Goal: Transaction & Acquisition: Purchase product/service

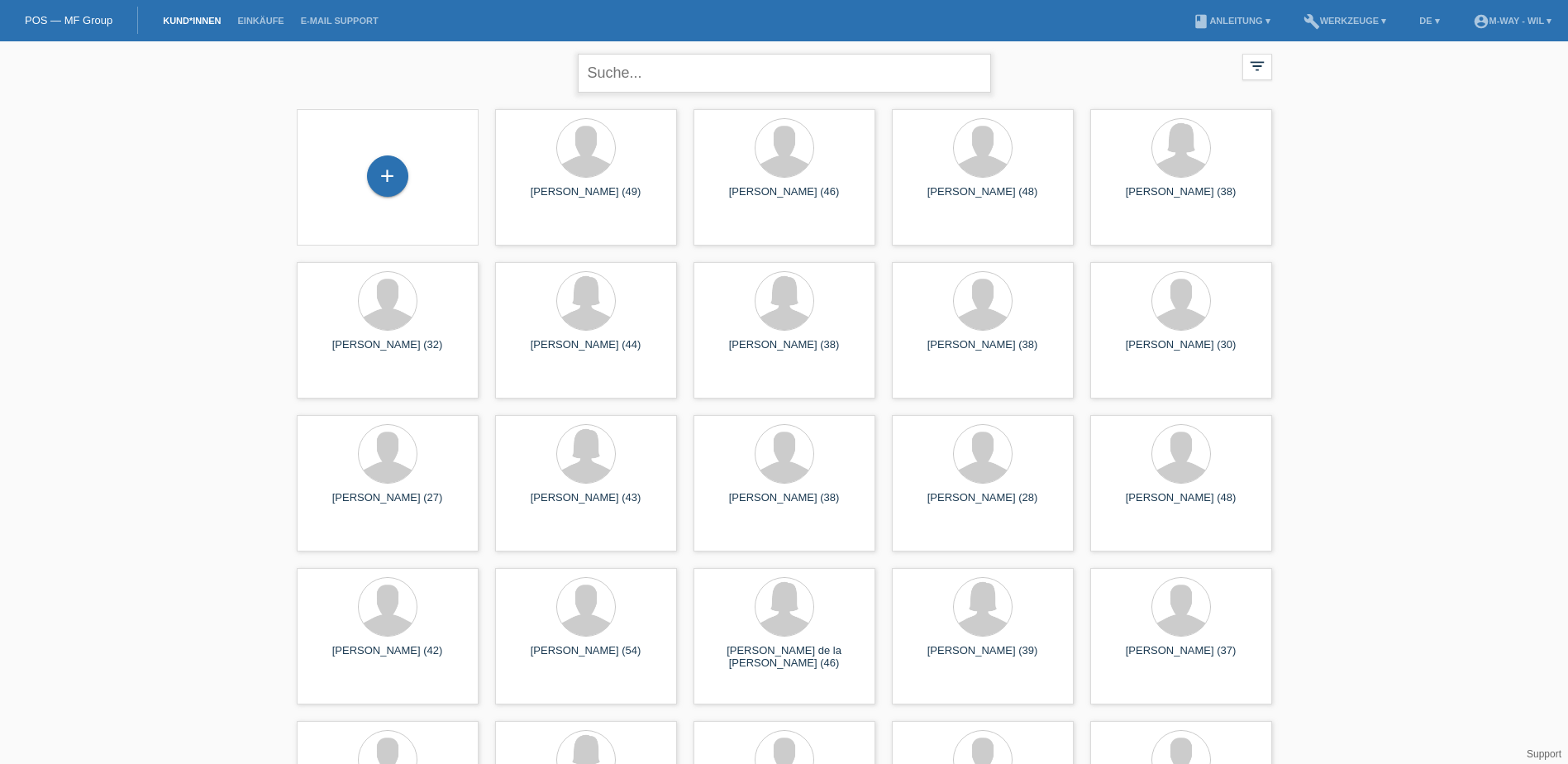
click at [617, 71] on input "text" at bounding box center [784, 73] width 413 height 39
type input "yorul"
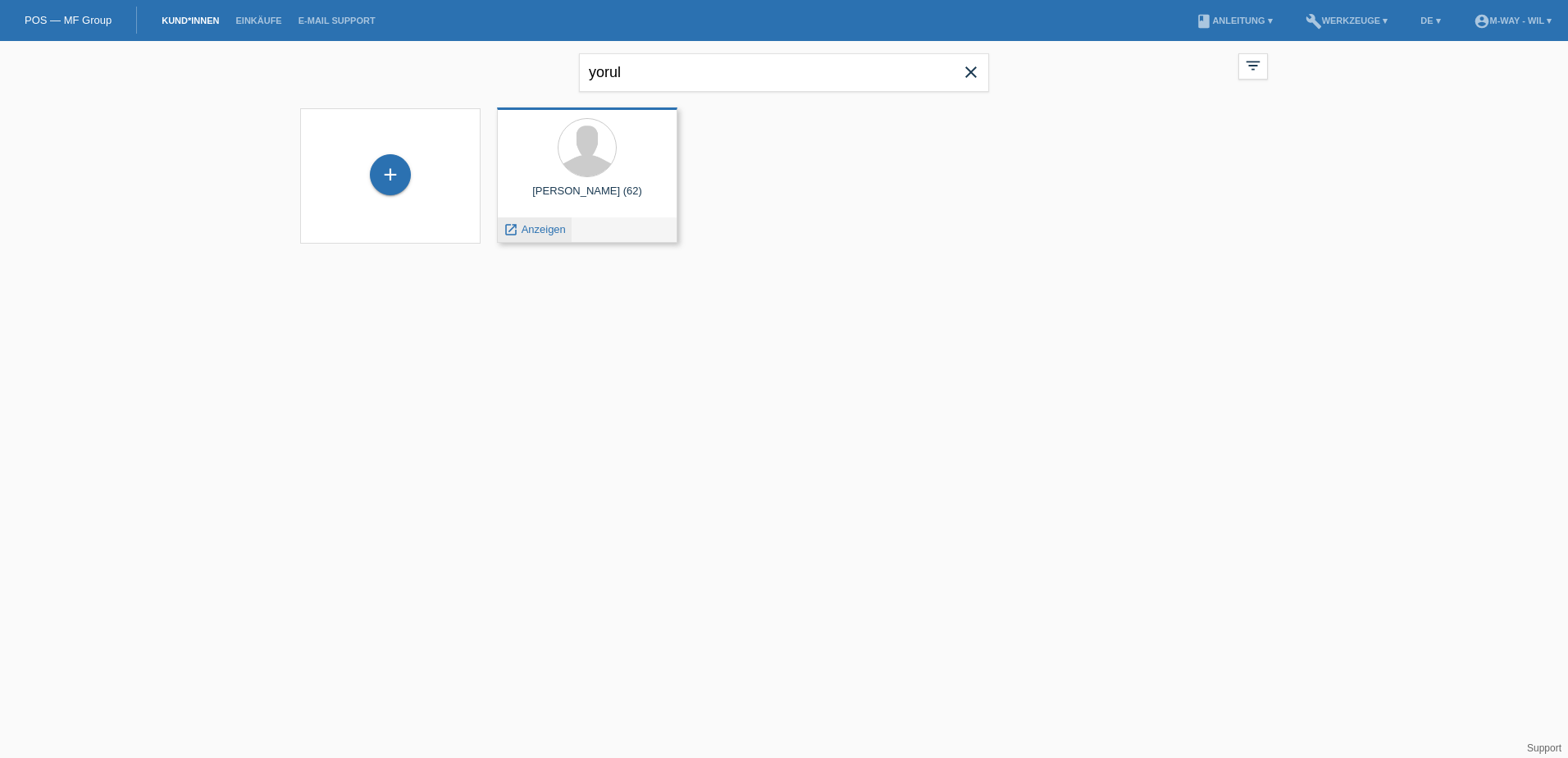
click at [542, 230] on span "Anzeigen" at bounding box center [543, 228] width 44 height 12
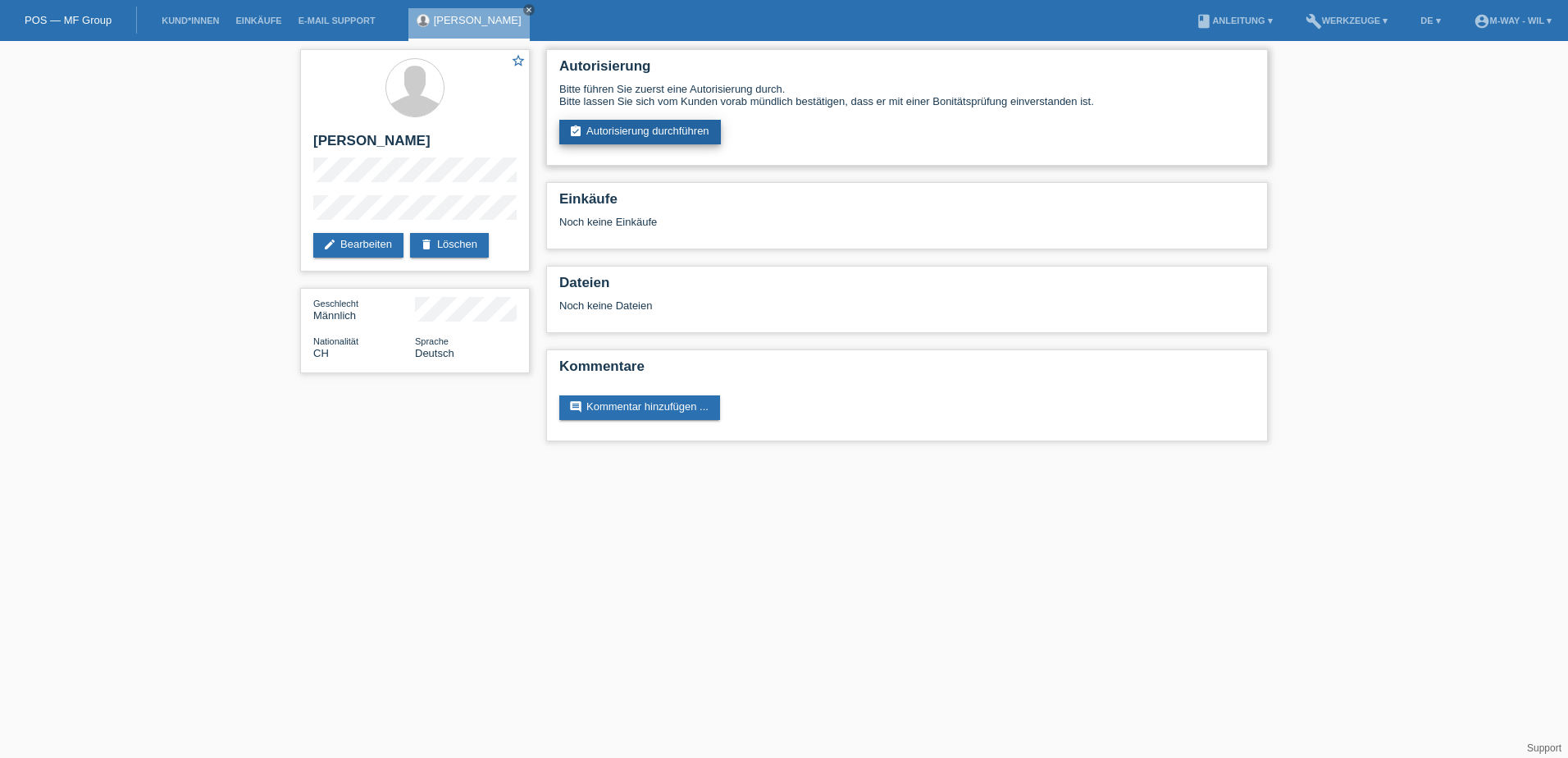
click at [644, 128] on link "assignment_turned_in Autorisierung durchführen" at bounding box center [640, 132] width 161 height 25
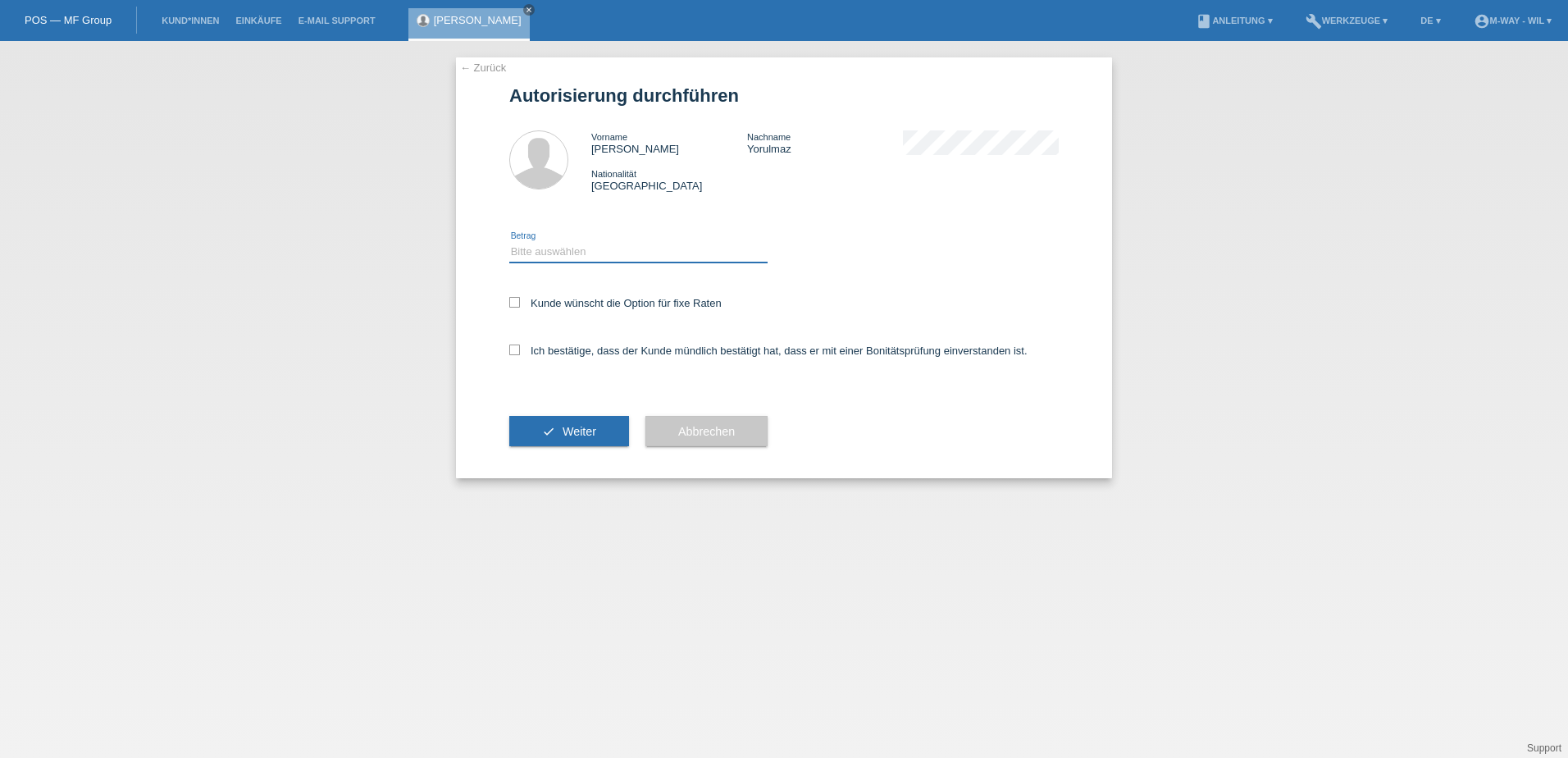
click at [540, 247] on select "Bitte auswählen CHF 1.00 - CHF 499.00 CHF 500.00 - CHF 1'999.00 CHF 2'000.00 - …" at bounding box center [639, 251] width 258 height 19
select select "3"
click at [510, 242] on select "Bitte auswählen CHF 1.00 - CHF 499.00 CHF 500.00 - CHF 1'999.00 CHF 2'000.00 - …" at bounding box center [639, 251] width 258 height 19
click at [516, 351] on icon at bounding box center [515, 350] width 11 height 11
click at [516, 351] on input "Ich bestätige, dass der Kunde mündlich bestätigt hat, dass er mit einer Bonität…" at bounding box center [515, 350] width 11 height 11
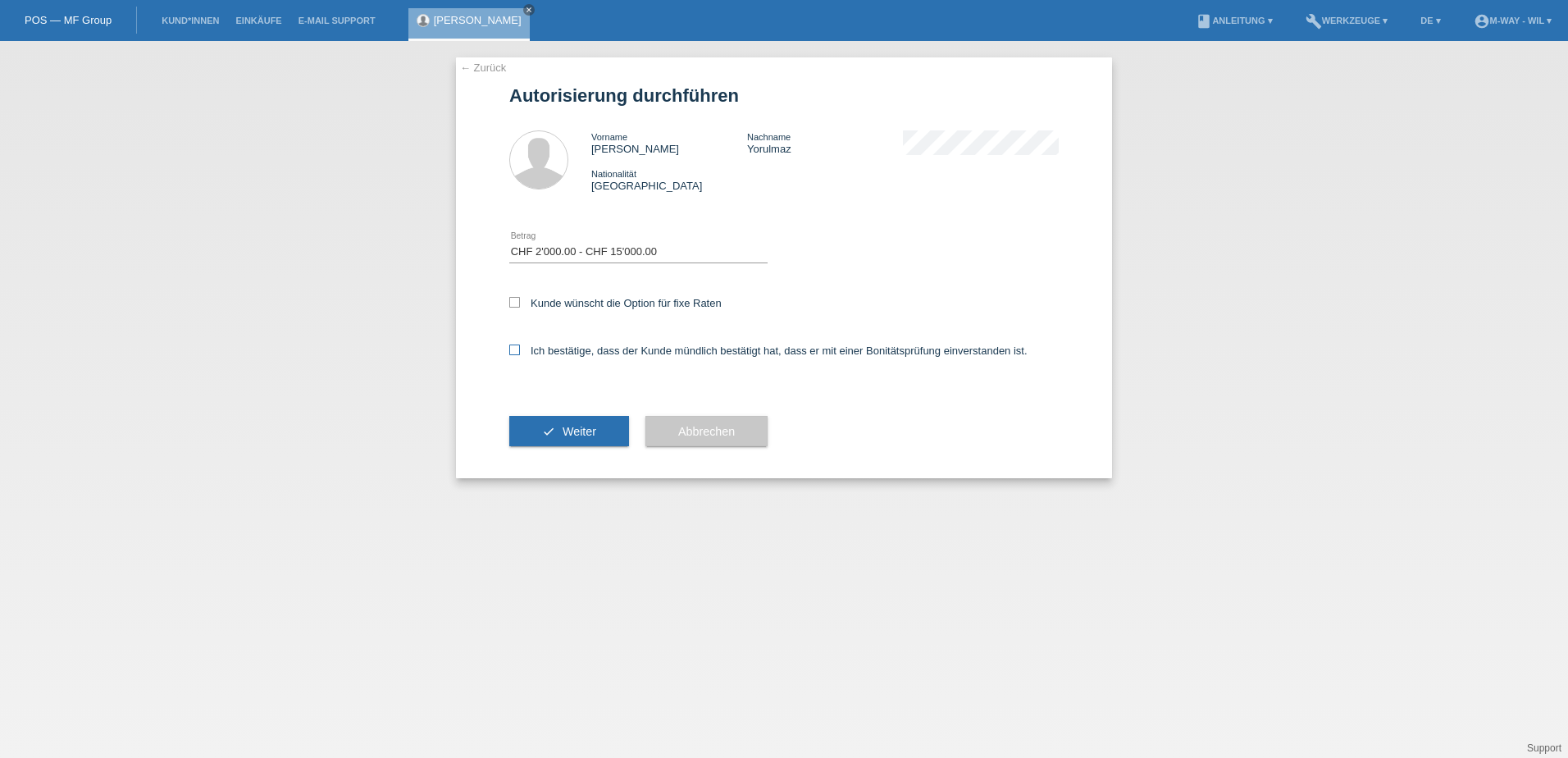
checkbox input "true"
click at [576, 427] on span "Weiter" at bounding box center [579, 431] width 34 height 13
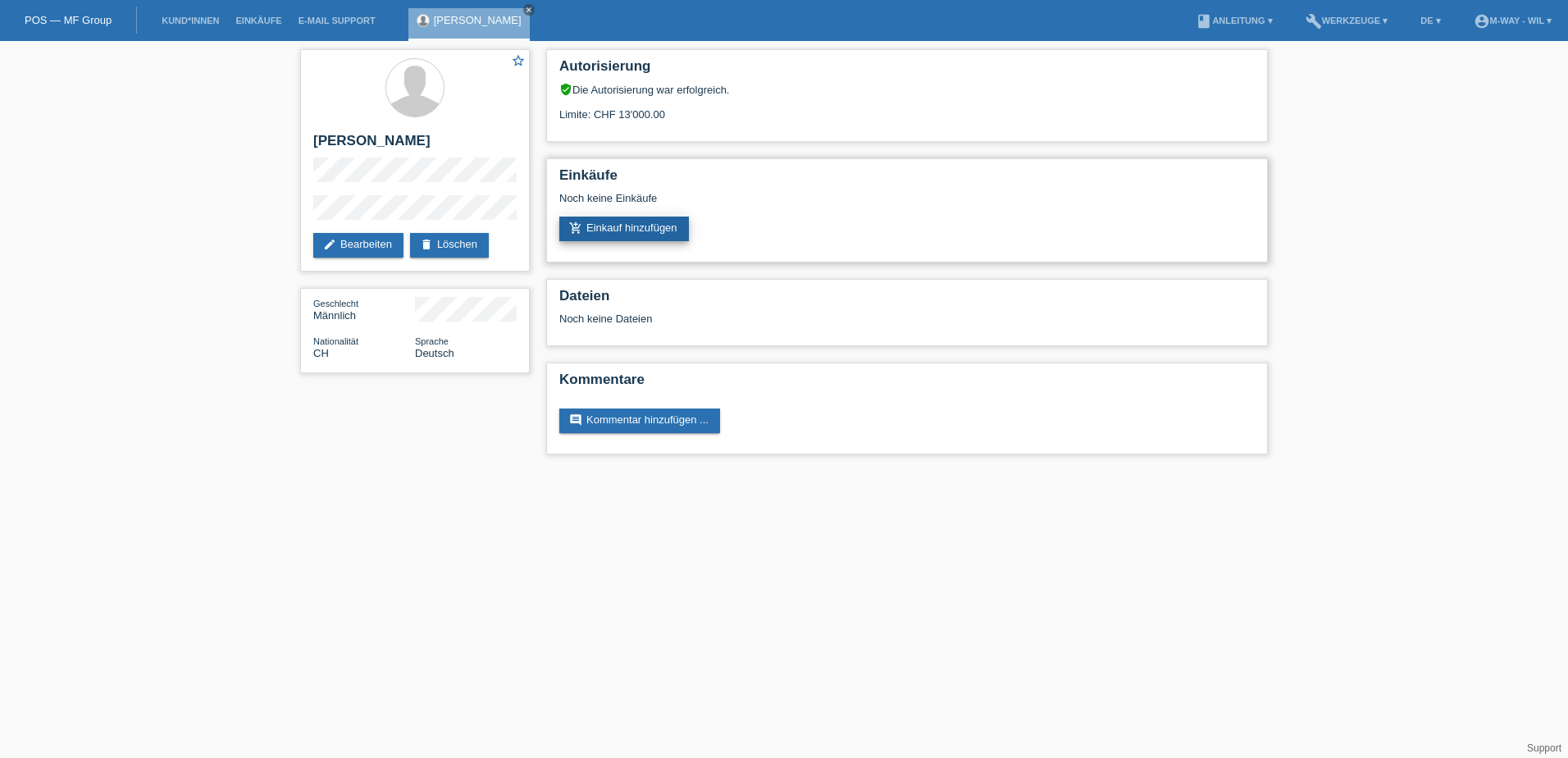
click at [627, 230] on link "add_shopping_cart Einkauf hinzufügen" at bounding box center [623, 228] width 129 height 25
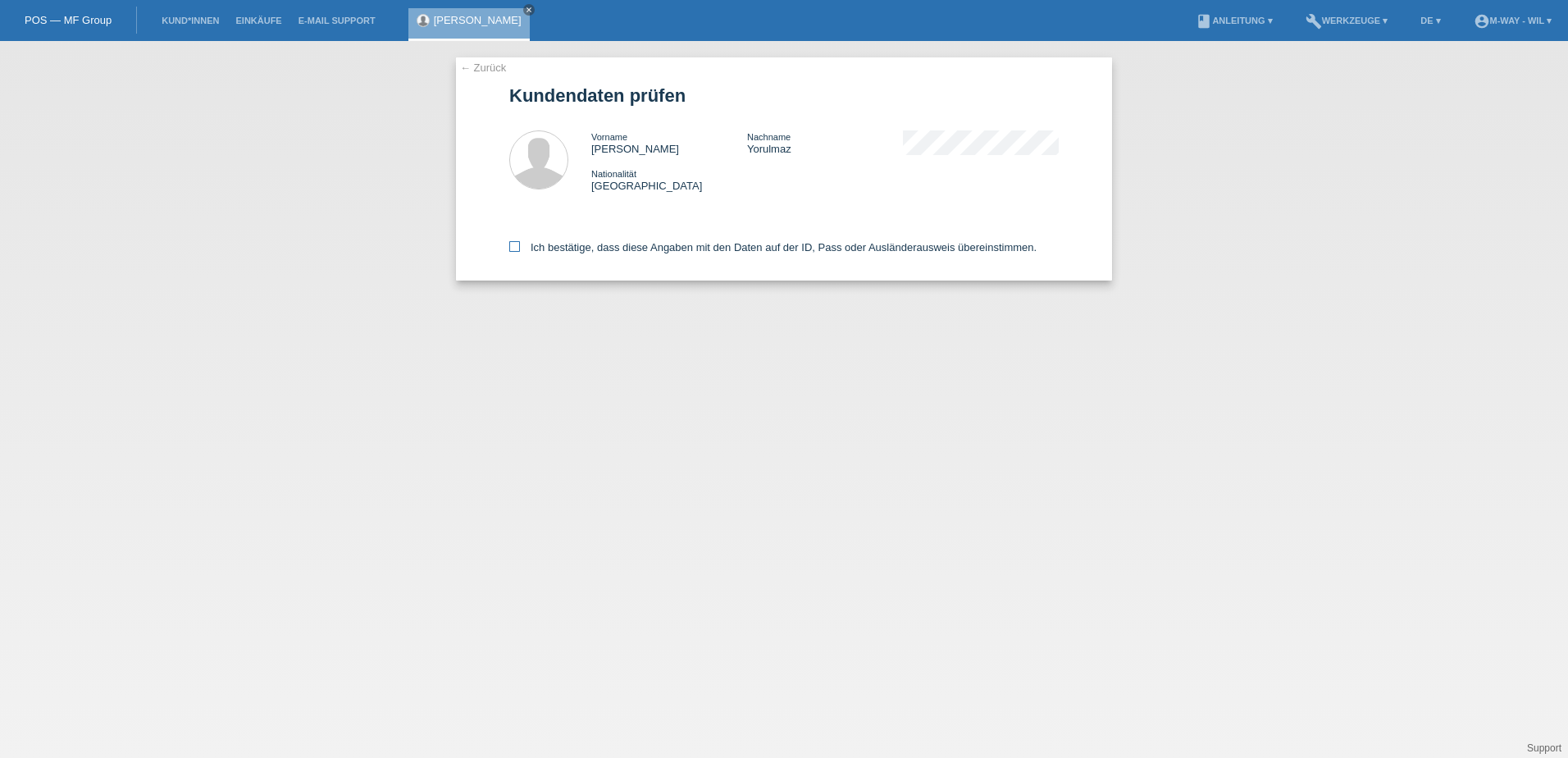
click at [515, 247] on icon at bounding box center [515, 247] width 11 height 11
click at [515, 247] on input "Ich bestätige, dass diese Angaben mit den Daten auf der ID, Pass oder Ausländer…" at bounding box center [515, 247] width 11 height 11
checkbox input "true"
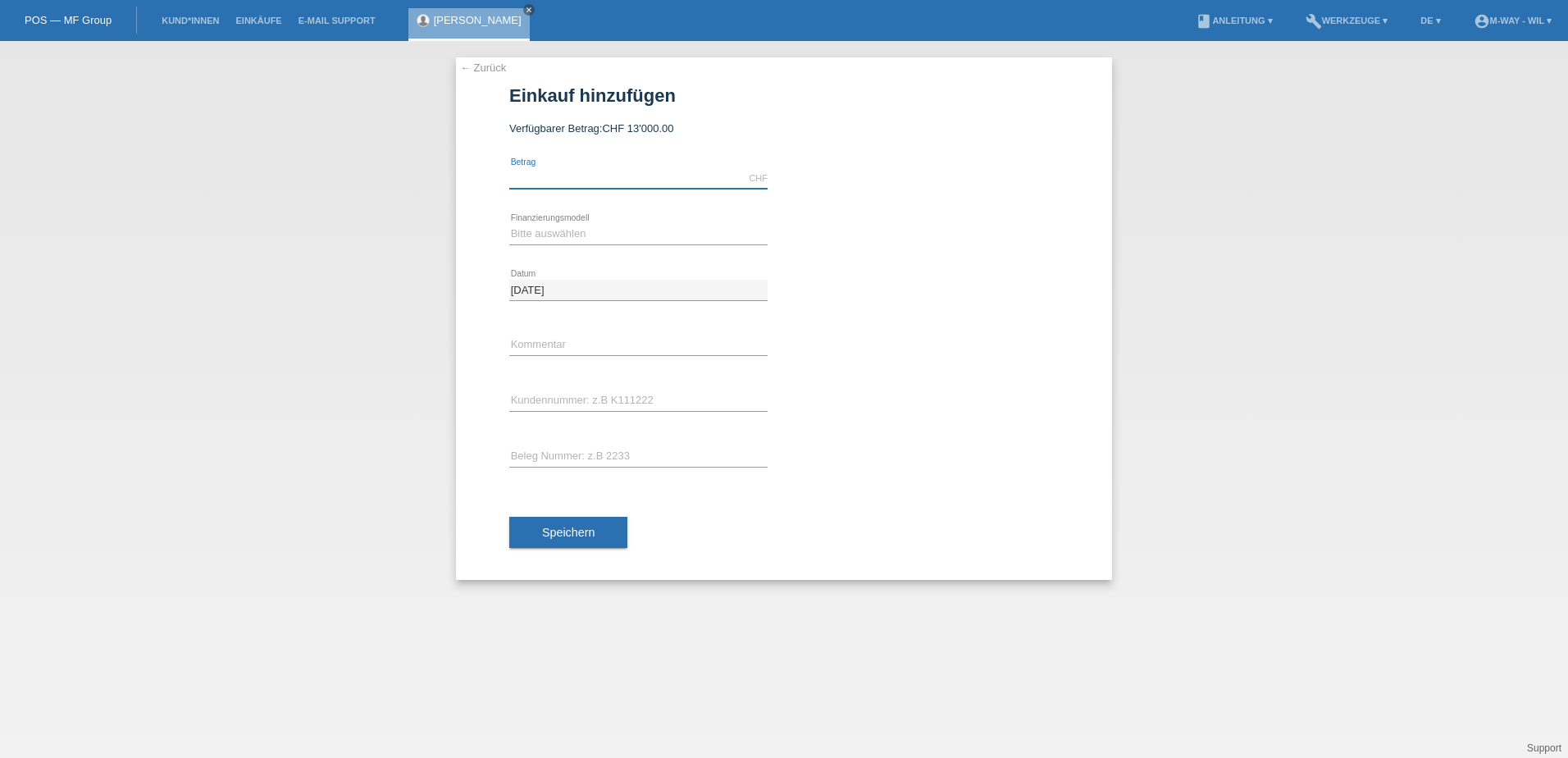
click at [586, 179] on input "text" at bounding box center [639, 178] width 258 height 20
type input "2300.00"
click at [543, 234] on select "Bitte auswählen Fixe Raten Kauf auf Rechnung mit Teilzahlungsoption" at bounding box center [639, 233] width 258 height 19
select select "77"
click at [510, 224] on select "Bitte auswählen Fixe Raten Kauf auf Rechnung mit Teilzahlungsoption" at bounding box center [639, 233] width 258 height 19
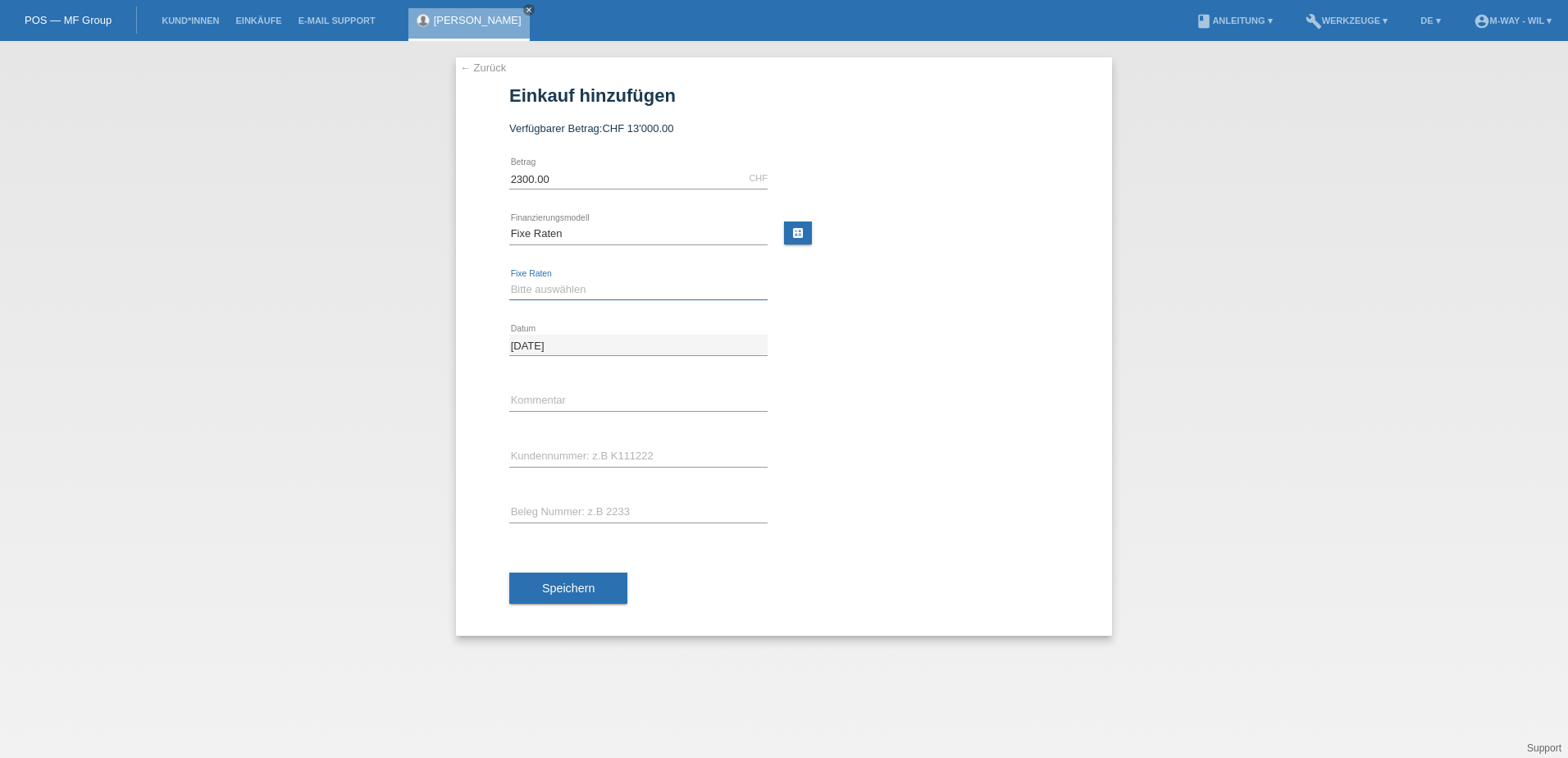
click at [536, 289] on select "Bitte auswählen 4 Raten 5 Raten 6 Raten 7 Raten 8 Raten 9 Raten 10 Raten 11 Rat…" at bounding box center [639, 289] width 258 height 19
select select "202"
click at [510, 280] on select "Bitte auswählen 4 Raten 5 Raten 6 Raten 7 Raten 8 Raten 9 Raten 10 Raten 11 Rat…" at bounding box center [639, 289] width 258 height 19
click at [524, 456] on input "text" at bounding box center [639, 456] width 258 height 20
type input "K123558"
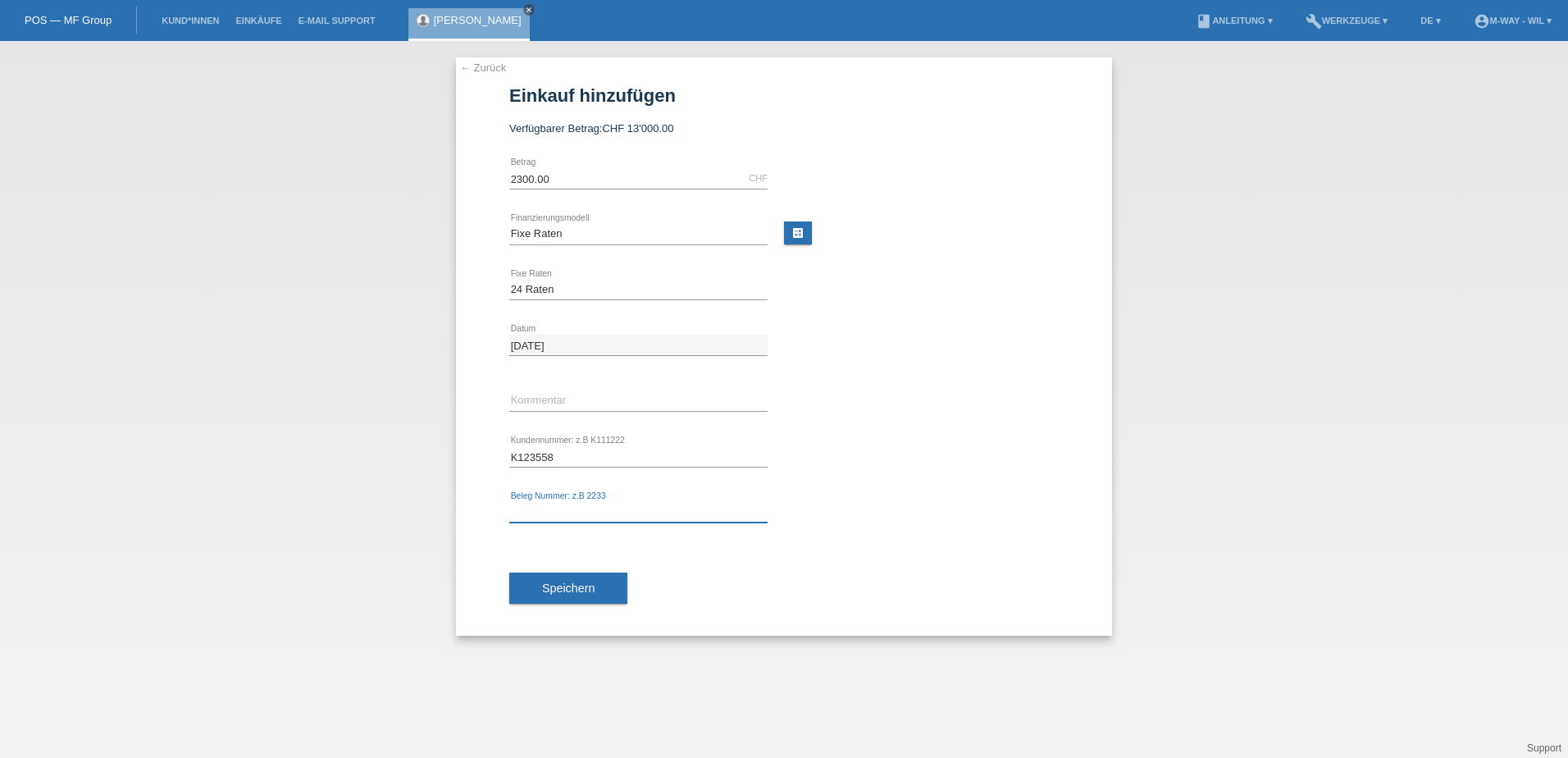
click at [554, 513] on input "text" at bounding box center [639, 512] width 258 height 20
type input "34079/12"
click at [557, 588] on span "Speichern" at bounding box center [567, 588] width 52 height 13
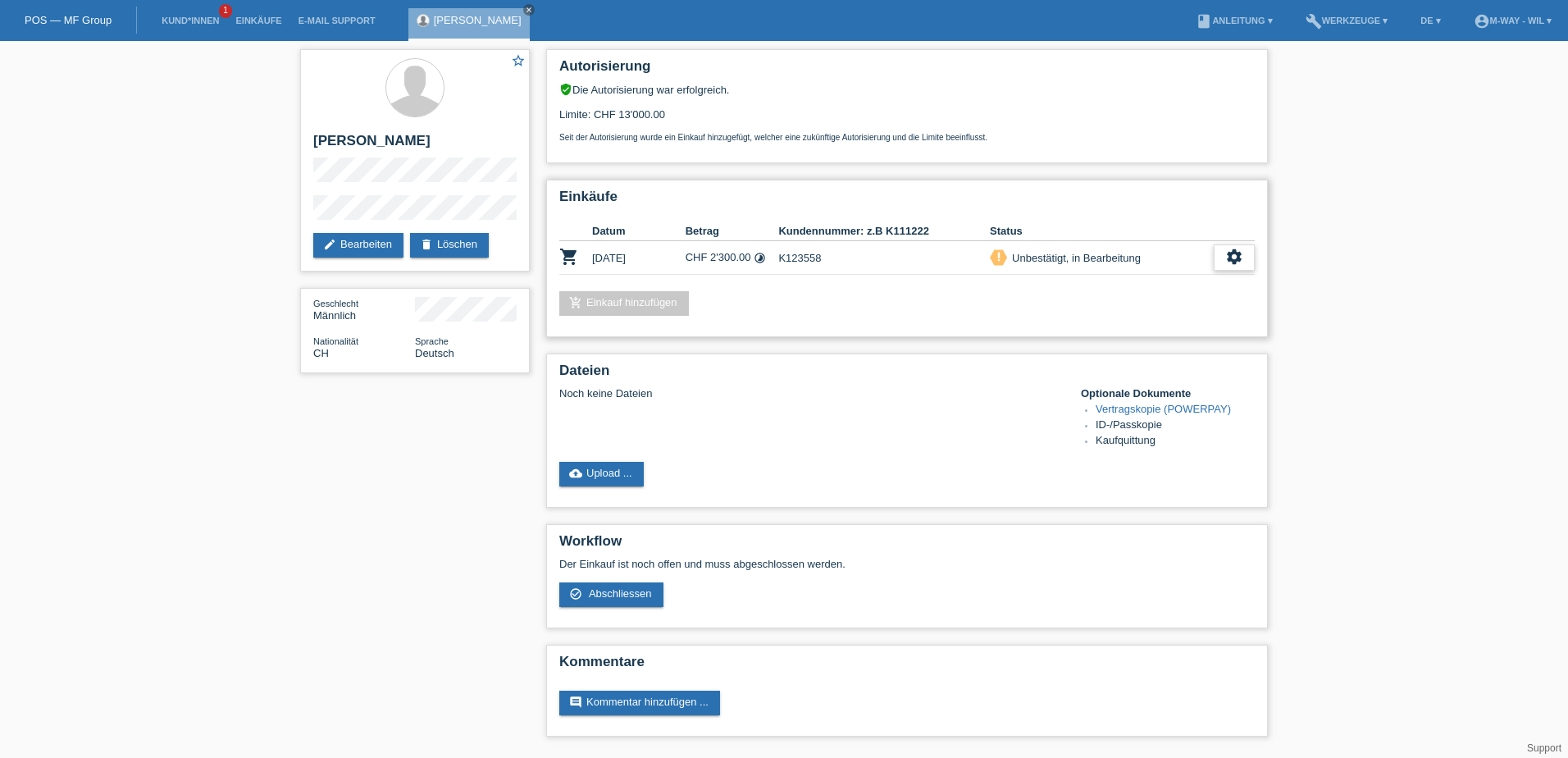
click at [1234, 256] on icon "settings" at bounding box center [1234, 257] width 18 height 18
click at [1089, 331] on span "Abschliessen" at bounding box center [1104, 332] width 68 height 19
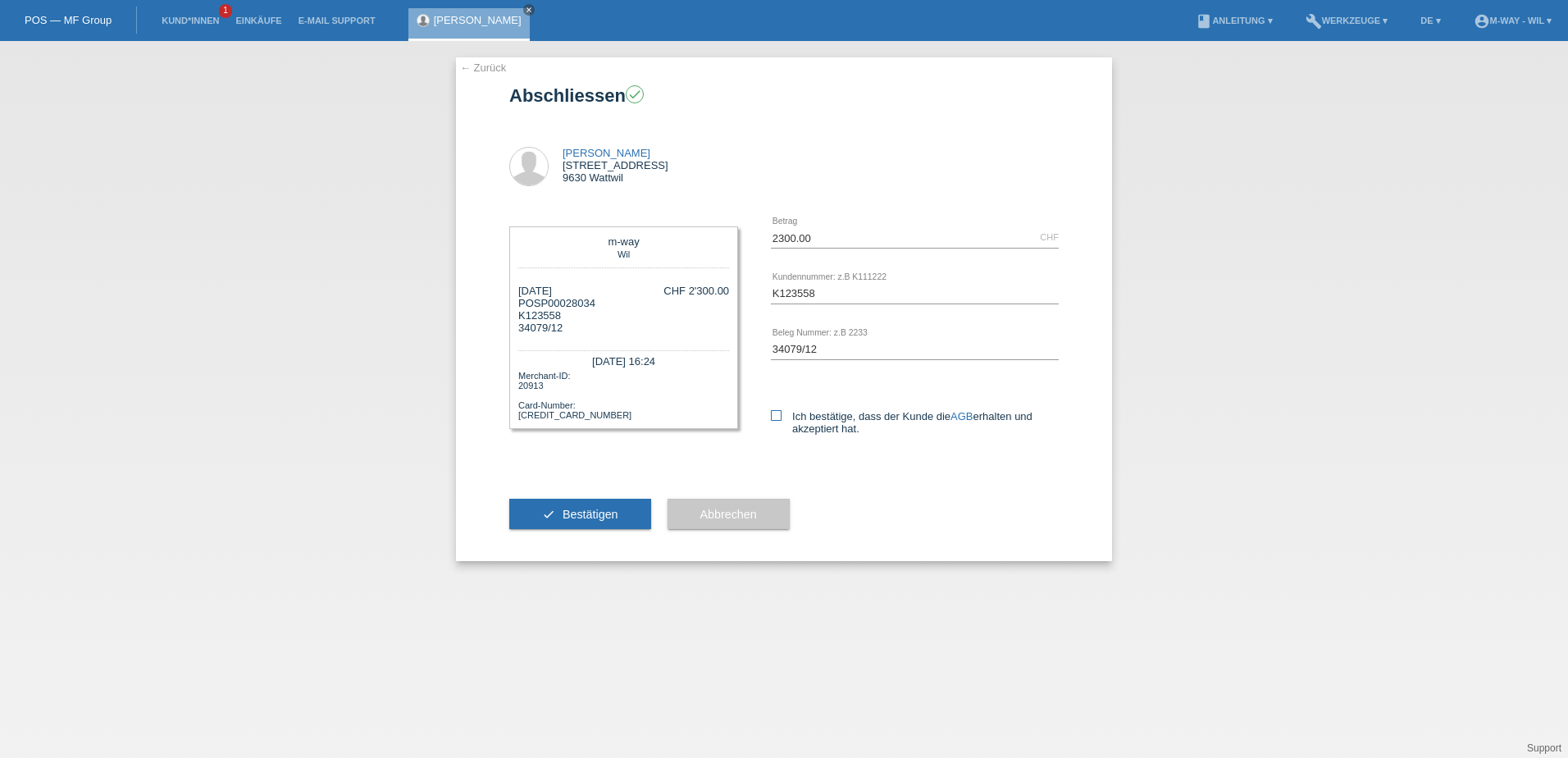
click at [774, 418] on icon at bounding box center [776, 415] width 11 height 11
click at [774, 418] on input "Ich bestätige, dass der Kunde die AGB erhalten und akzeptiert hat." at bounding box center [776, 415] width 11 height 11
checkbox input "true"
click at [583, 517] on span "Bestätigen" at bounding box center [590, 514] width 56 height 13
